Goal: Task Accomplishment & Management: Manage account settings

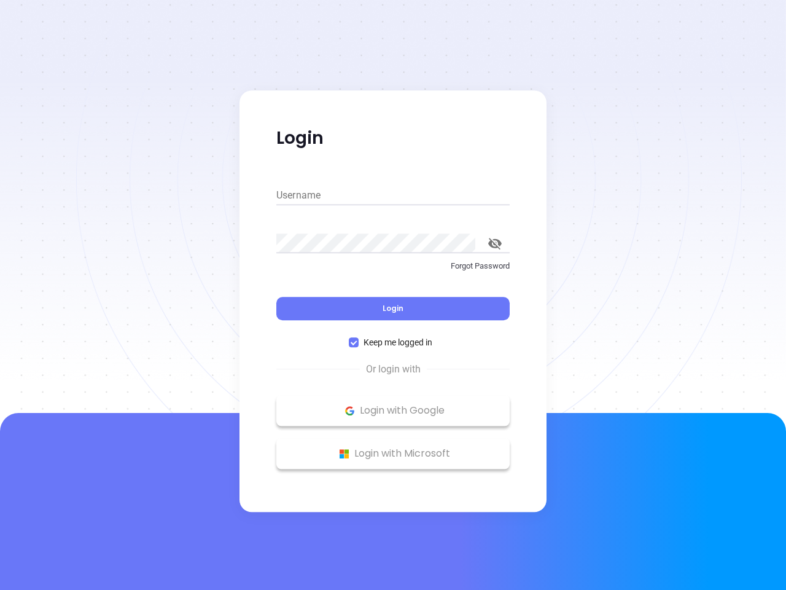
click at [393, 295] on div "Login" at bounding box center [392, 301] width 233 height 38
click at [393, 195] on input "Username" at bounding box center [392, 196] width 233 height 20
click at [495, 243] on icon "toggle password visibility" at bounding box center [495, 244] width 14 height 12
click at [393, 308] on span "Login" at bounding box center [393, 308] width 21 height 10
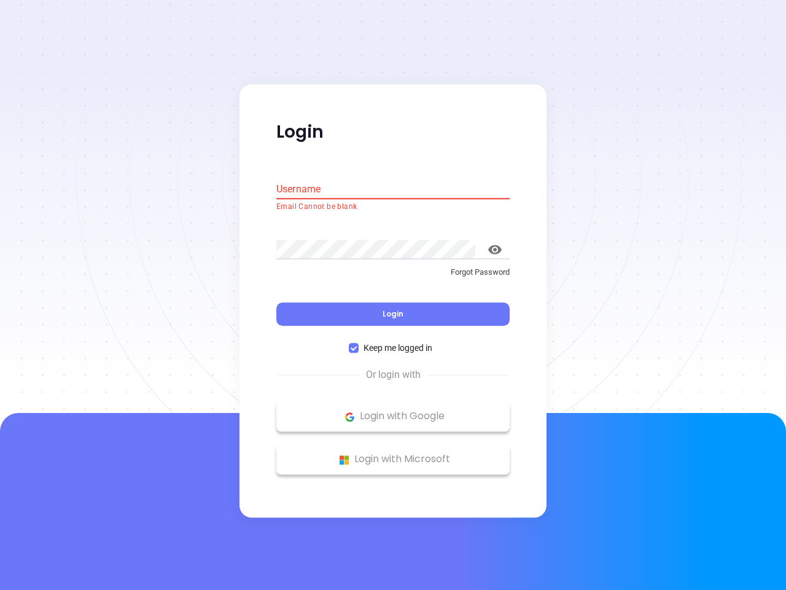
click at [393, 342] on span "Keep me logged in" at bounding box center [398, 349] width 79 height 14
click at [359, 343] on input "Keep me logged in" at bounding box center [354, 348] width 10 height 10
checkbox input "false"
click at [393, 410] on p "Login with Google" at bounding box center [393, 416] width 221 height 18
click at [393, 453] on p "Login with Microsoft" at bounding box center [393, 459] width 221 height 18
